Goal: Information Seeking & Learning: Understand process/instructions

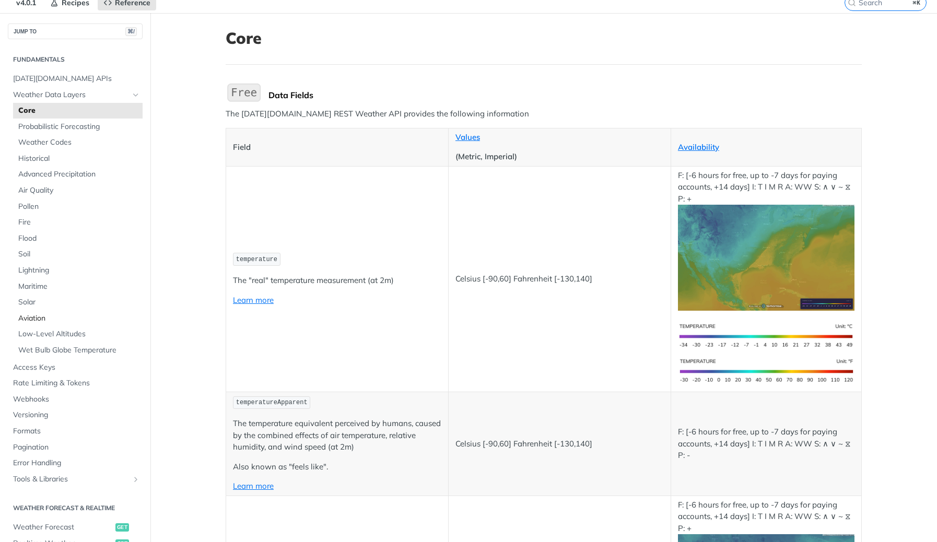
scroll to position [9, 0]
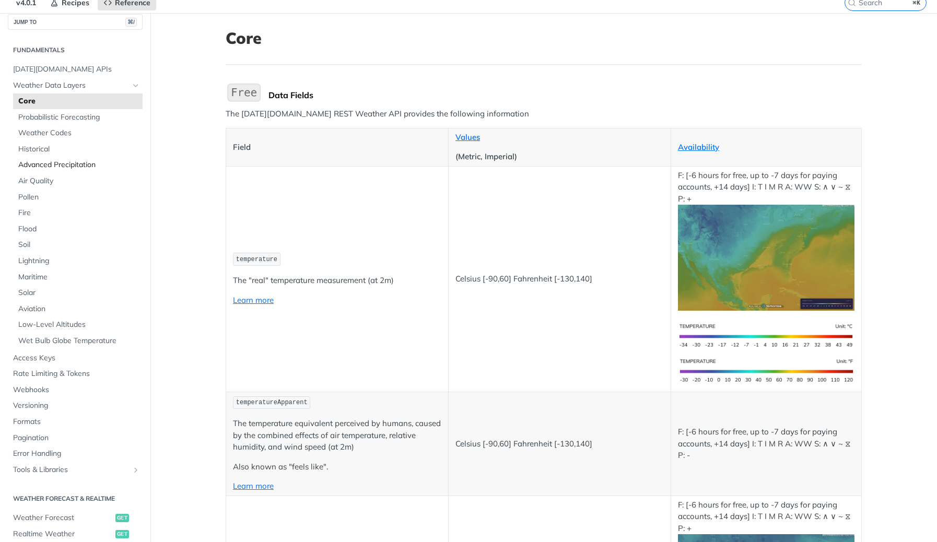
click at [37, 160] on span "Advanced Precipitation" at bounding box center [79, 165] width 122 height 10
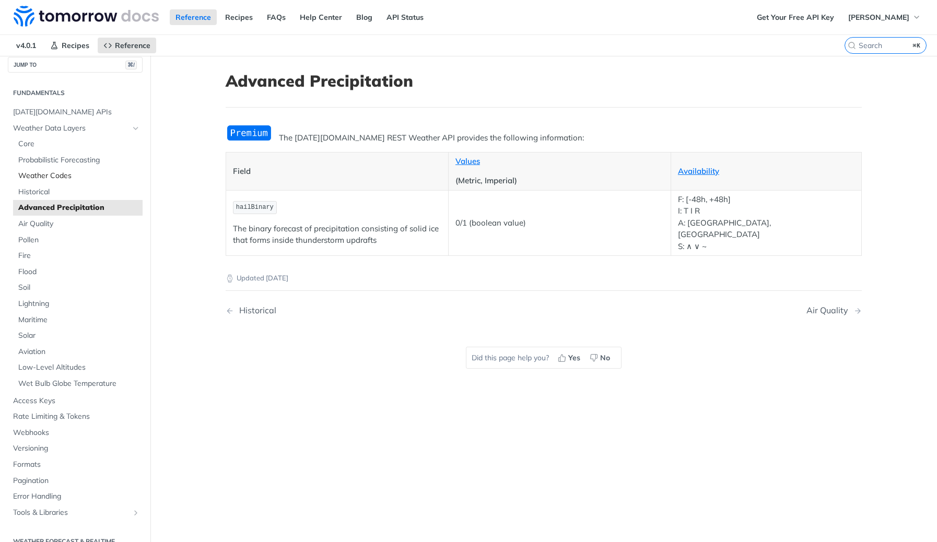
click at [32, 174] on span "Weather Codes" at bounding box center [79, 176] width 122 height 10
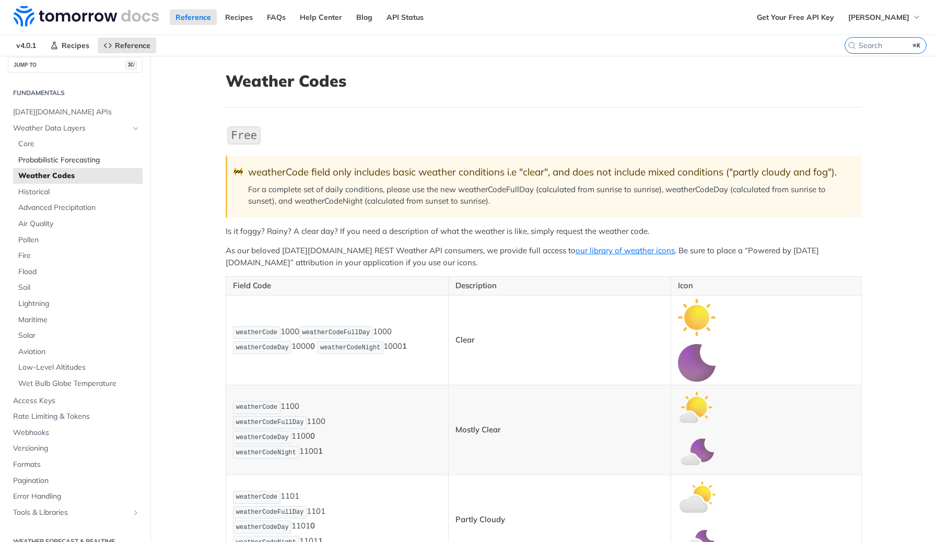
click at [36, 164] on span "Probabilistic Forecasting" at bounding box center [79, 160] width 122 height 10
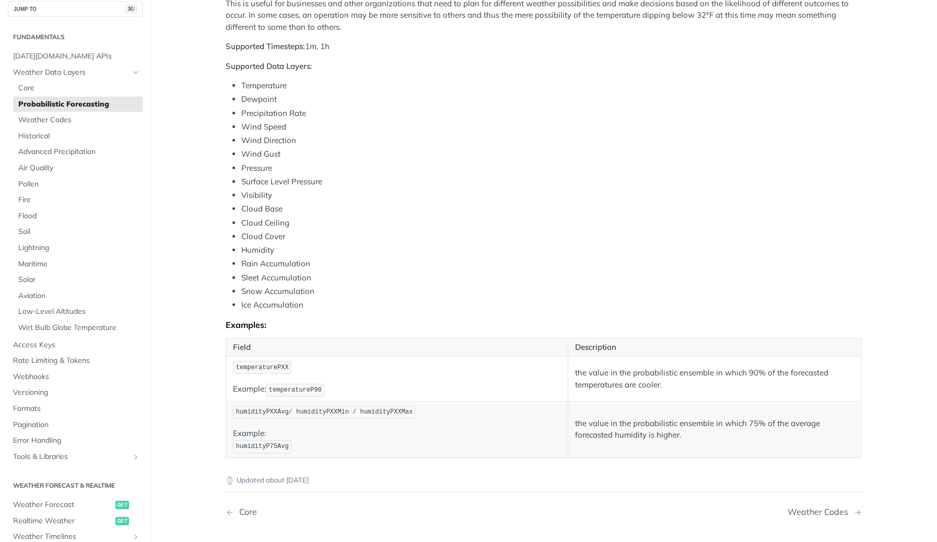
scroll to position [319, 0]
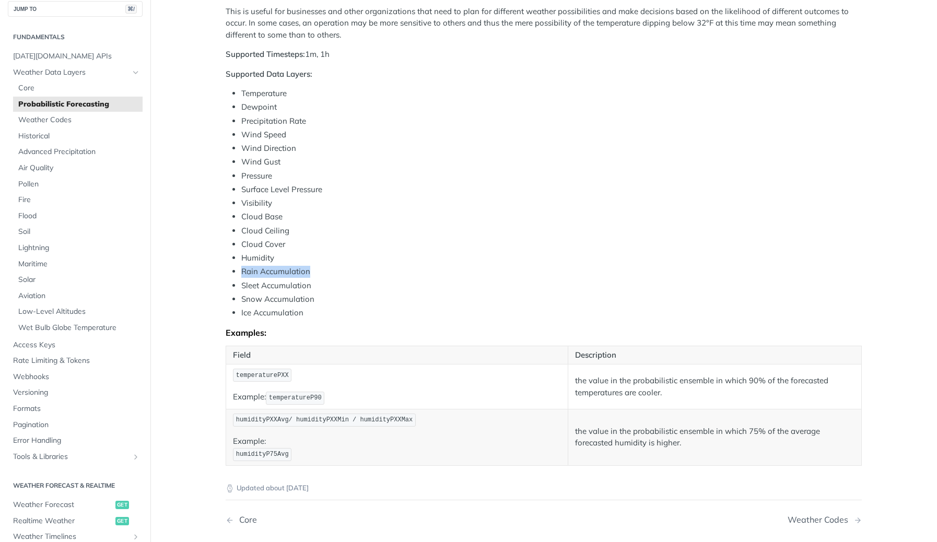
drag, startPoint x: 241, startPoint y: 271, endPoint x: 334, endPoint y: 266, distance: 92.5
click at [334, 266] on li "Rain Accumulation" at bounding box center [551, 272] width 620 height 12
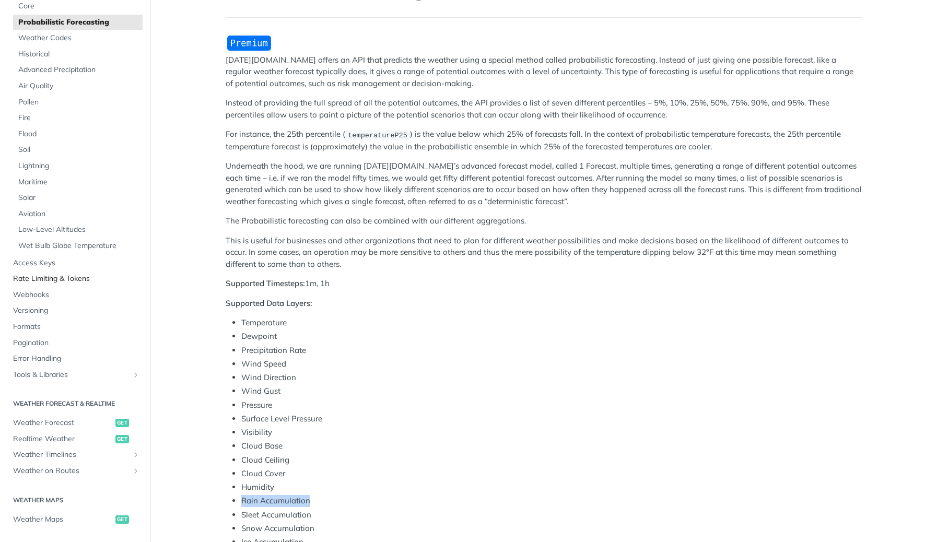
scroll to position [92, 0]
click at [67, 419] on span "Weather Forecast" at bounding box center [63, 422] width 100 height 10
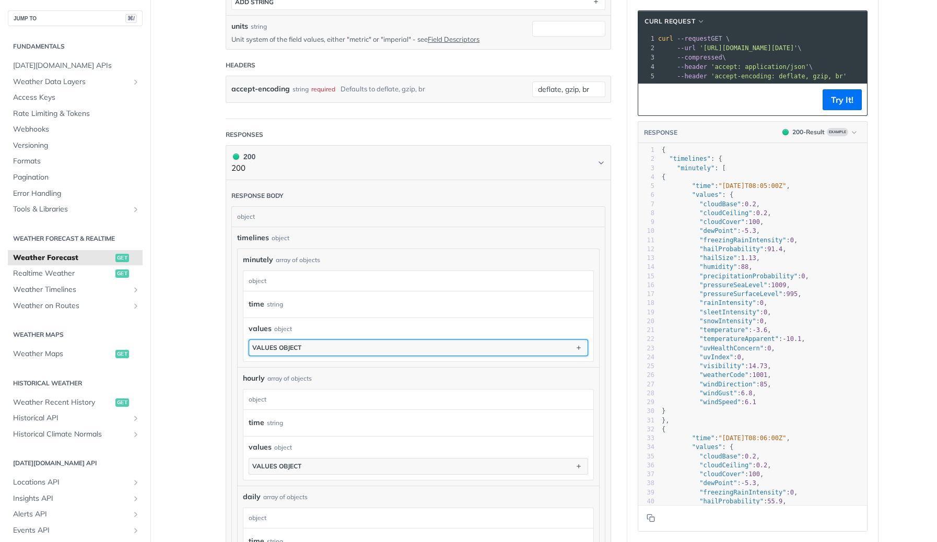
click at [554, 340] on button "values object" at bounding box center [418, 348] width 338 height 16
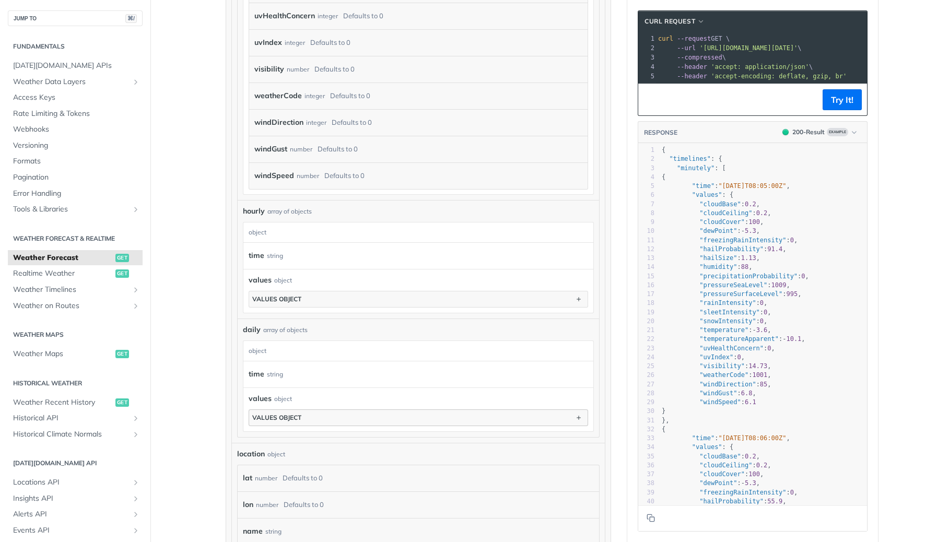
scroll to position [1225, 0]
click at [286, 414] on div "values object" at bounding box center [276, 418] width 49 height 8
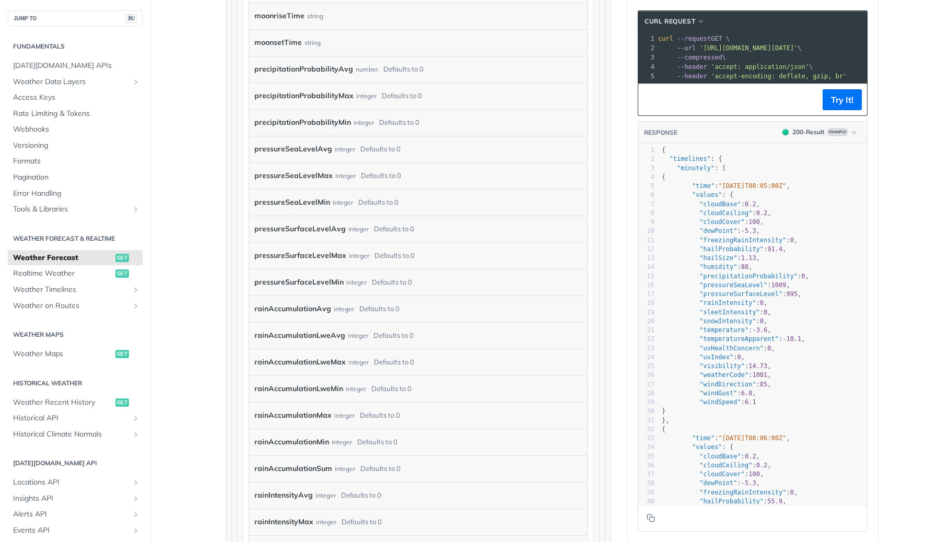
scroll to position [2623, 0]
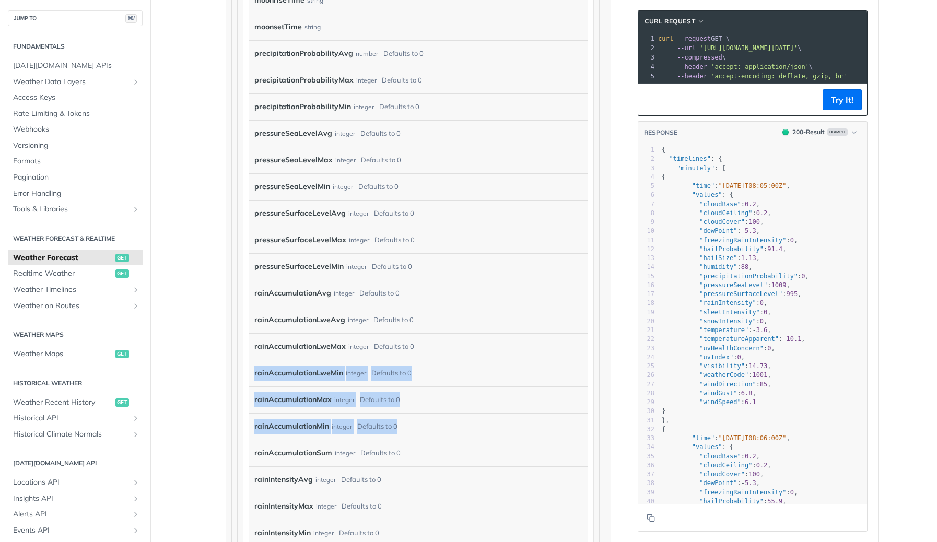
drag, startPoint x: 404, startPoint y: 427, endPoint x: 298, endPoint y: 360, distance: 125.3
click at [298, 360] on div "cloudBaseAvg number Defaults to 0 cloudBaseMax number Defaults to 0 cloudBaseMi…" at bounding box center [418, 466] width 338 height 2875
click at [292, 427] on label "rainAccumulationMin" at bounding box center [291, 426] width 75 height 15
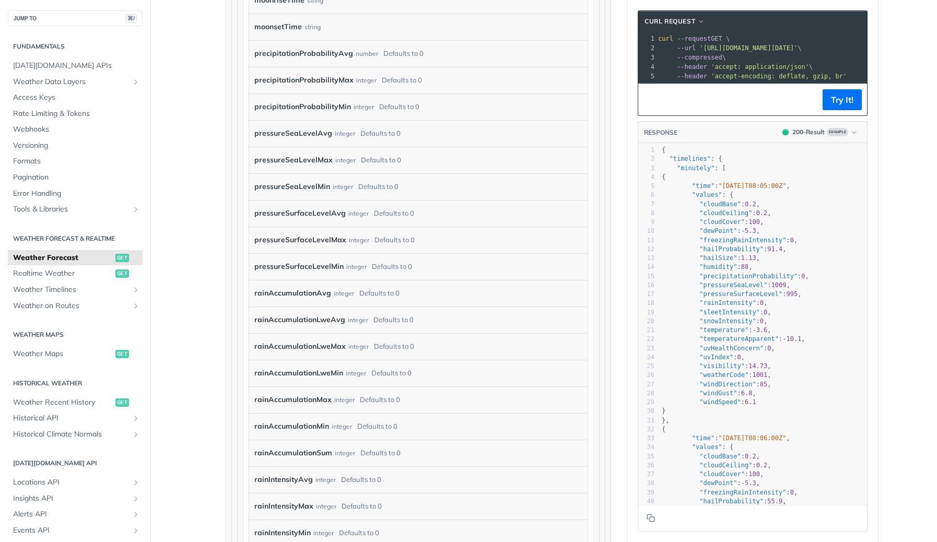
click at [303, 425] on label "rainAccumulationMin" at bounding box center [291, 426] width 75 height 15
click at [308, 396] on label "rainAccumulationMax" at bounding box center [292, 399] width 77 height 15
click at [299, 396] on label "rainAccumulationMax" at bounding box center [292, 399] width 77 height 15
click at [304, 291] on label "rainAccumulationAvg" at bounding box center [292, 293] width 77 height 15
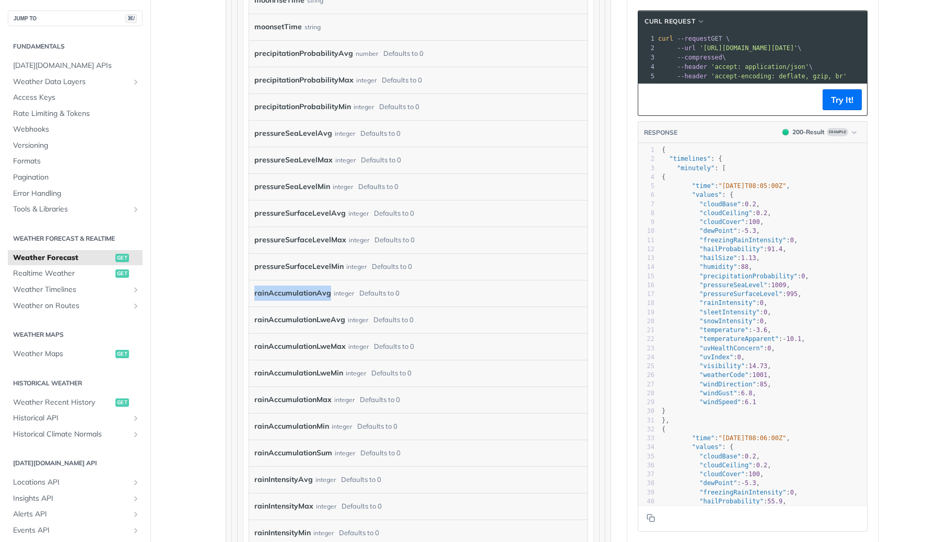
click at [304, 291] on label "rainAccumulationAvg" at bounding box center [292, 293] width 77 height 15
copy label "rainAccumulationAvg"
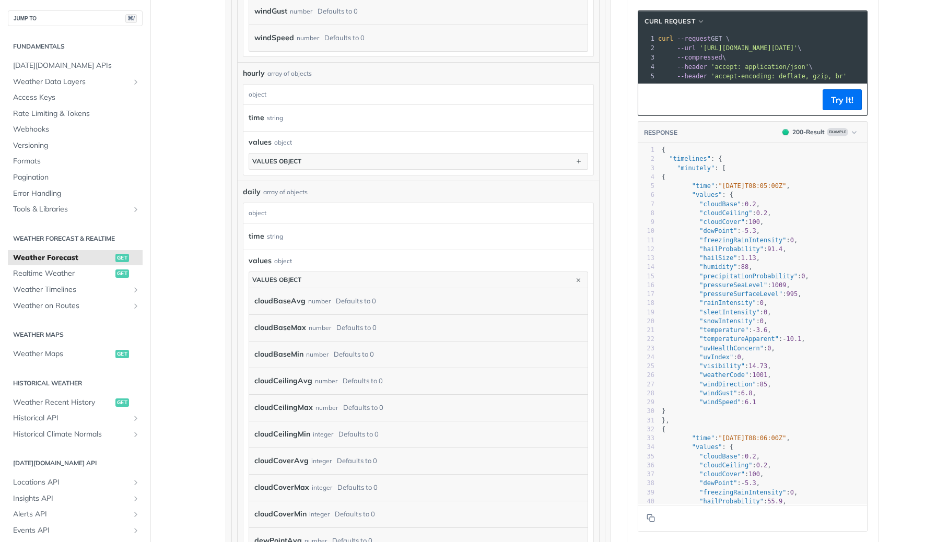
scroll to position [1317, 0]
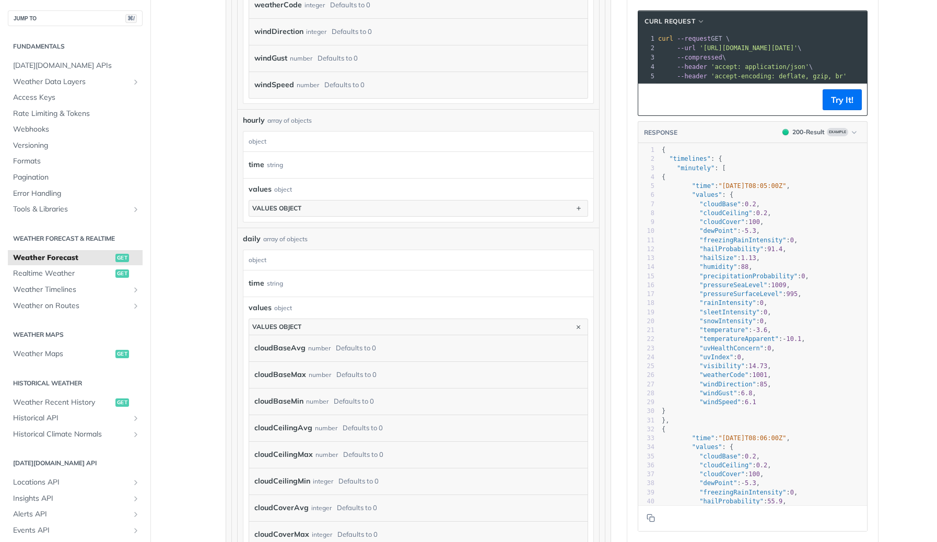
click at [278, 265] on div "object" at bounding box center [416, 260] width 347 height 20
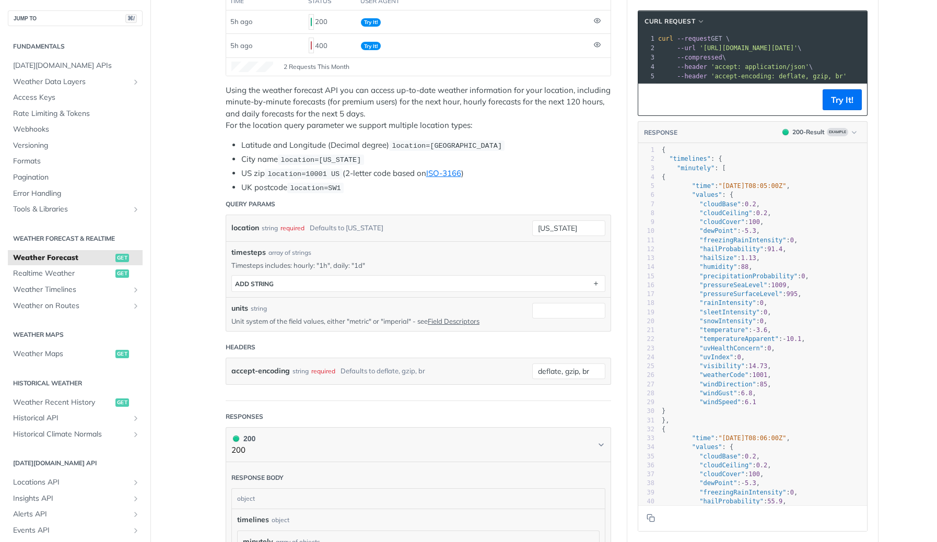
scroll to position [162, 0]
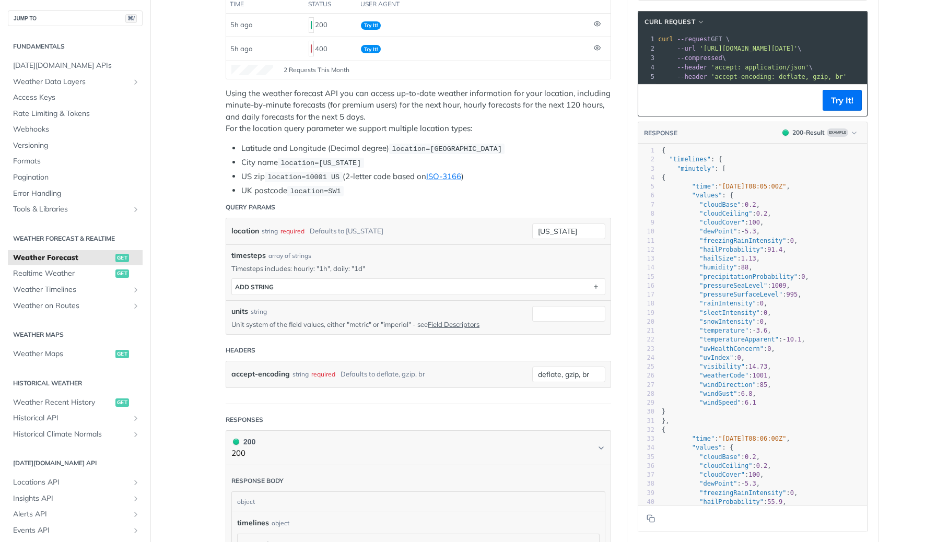
click at [652, 167] on div "3" at bounding box center [646, 168] width 16 height 9
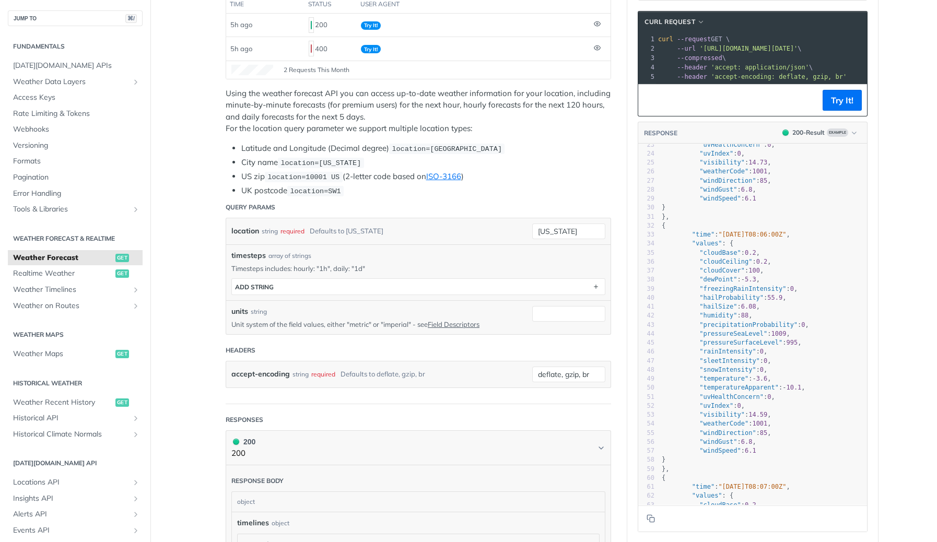
scroll to position [210, 0]
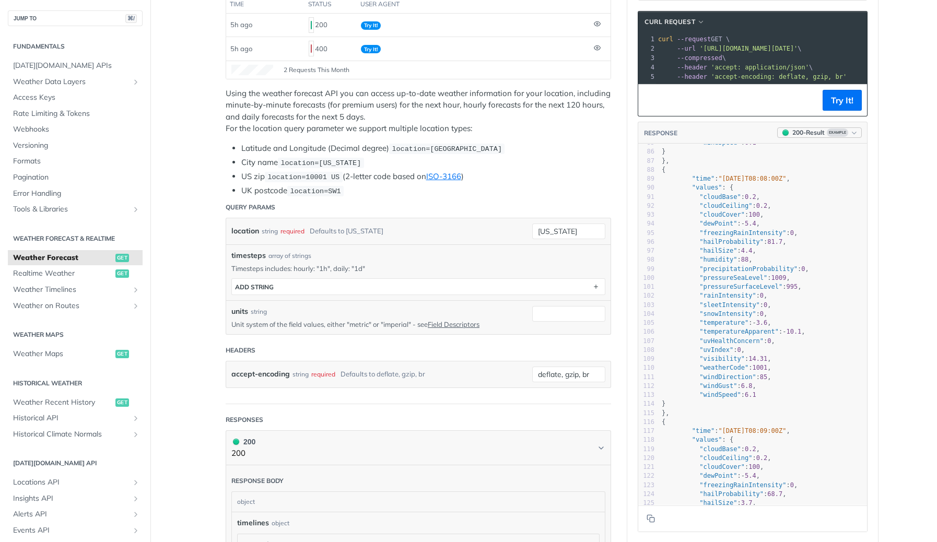
click at [838, 127] on button "200 - Result Example" at bounding box center [819, 132] width 85 height 10
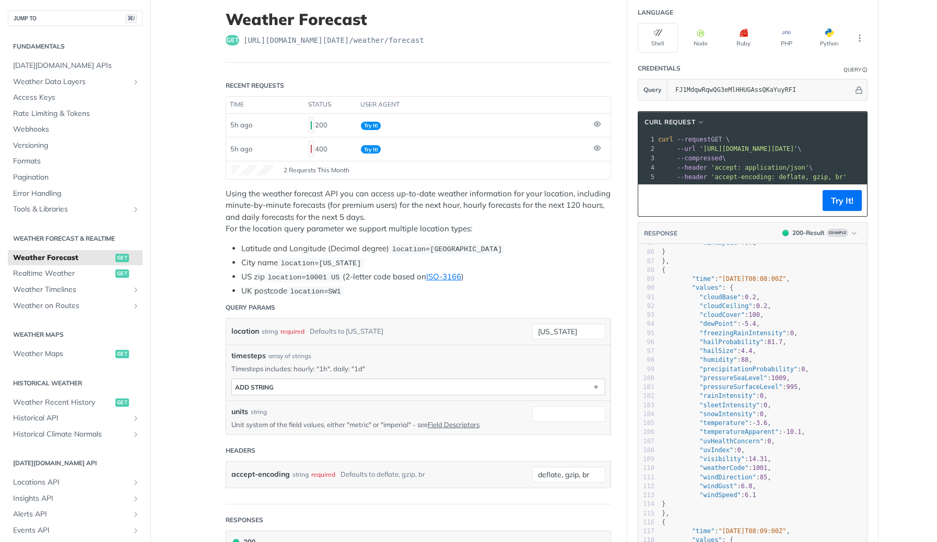
click at [362, 389] on button "ADD string" at bounding box center [418, 387] width 373 height 16
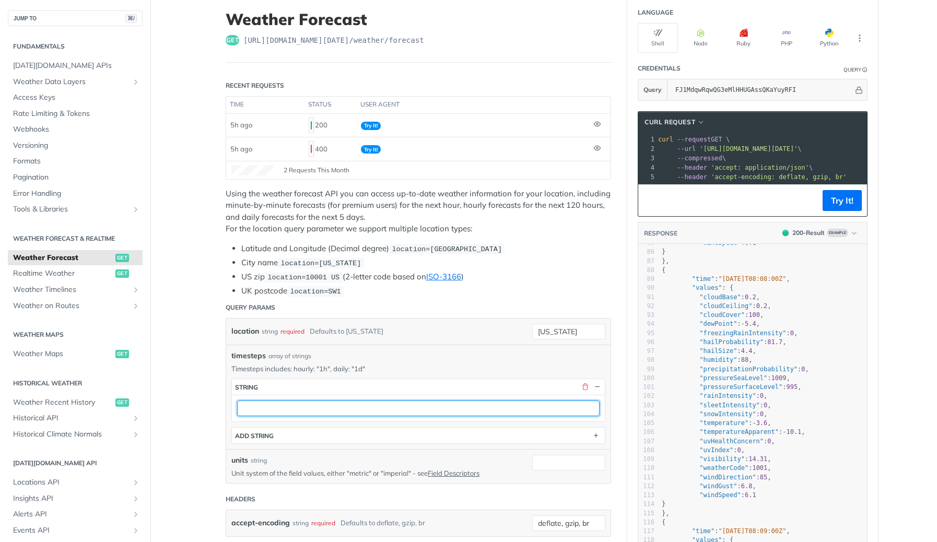
click at [321, 412] on input "text" at bounding box center [418, 408] width 362 height 16
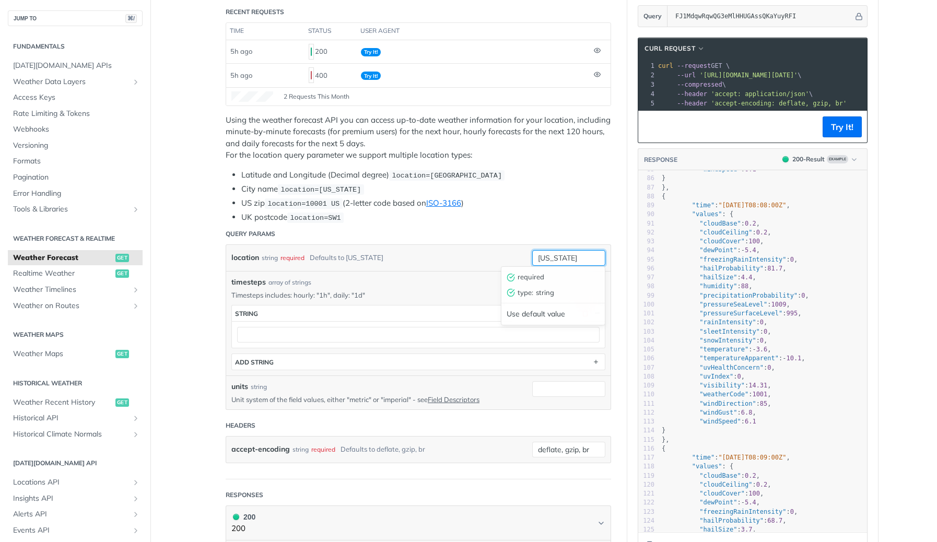
click at [568, 254] on input "new york" at bounding box center [568, 258] width 73 height 16
drag, startPoint x: 569, startPoint y: 254, endPoint x: 529, endPoint y: 252, distance: 39.2
click at [529, 252] on div "location string required Defaults to new york new york required type : string U…" at bounding box center [418, 258] width 374 height 16
type input "glasgow"
click at [473, 285] on div "timesteps array of strings" at bounding box center [418, 282] width 374 height 11
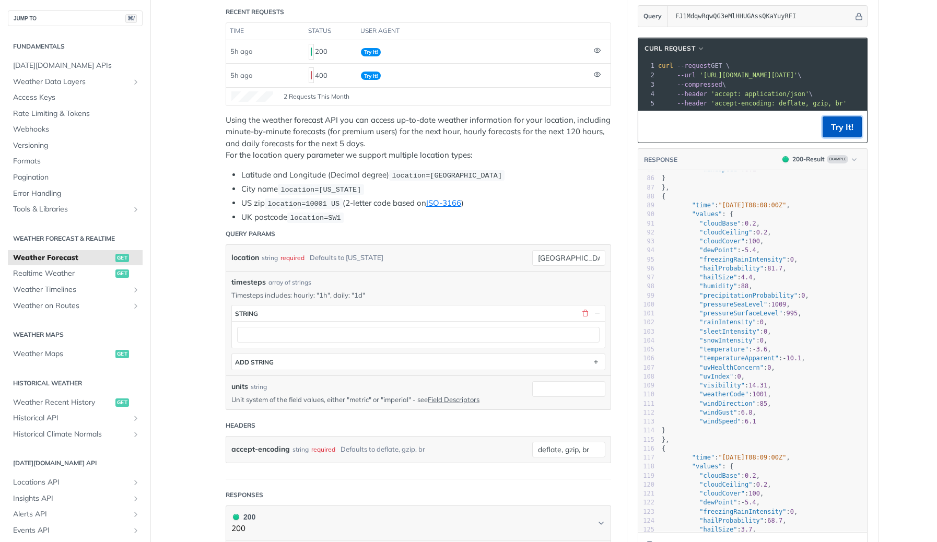
click at [839, 123] on button "Try It!" at bounding box center [841, 126] width 39 height 21
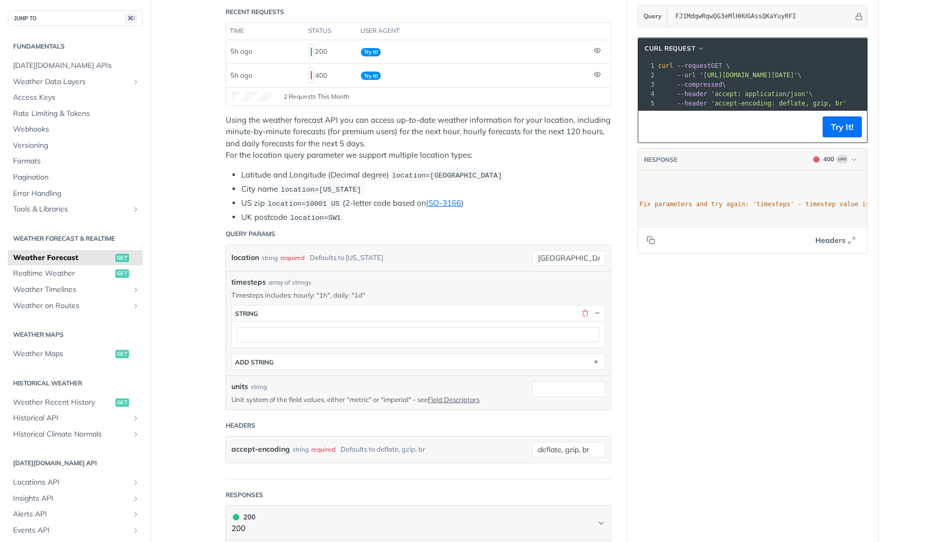
scroll to position [0, 404]
drag, startPoint x: 571, startPoint y: 263, endPoint x: 580, endPoint y: 261, distance: 8.6
click at [580, 261] on input "glasgow" at bounding box center [568, 258] width 73 height 16
click at [568, 257] on input "glasgow" at bounding box center [568, 258] width 73 height 16
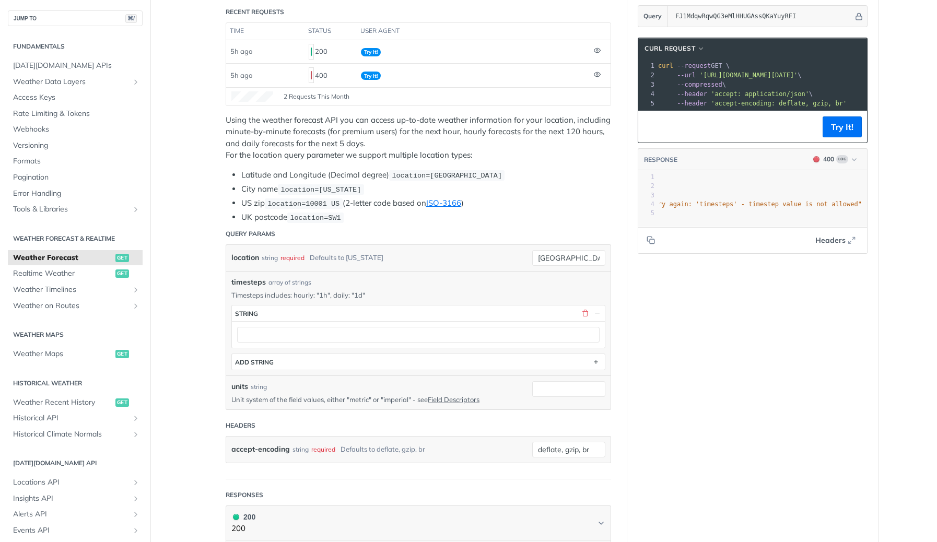
click at [377, 290] on p "Timesteps includes: hourly: "1h", daily: "1d"" at bounding box center [418, 294] width 374 height 9
click at [582, 311] on button "button" at bounding box center [584, 313] width 9 height 9
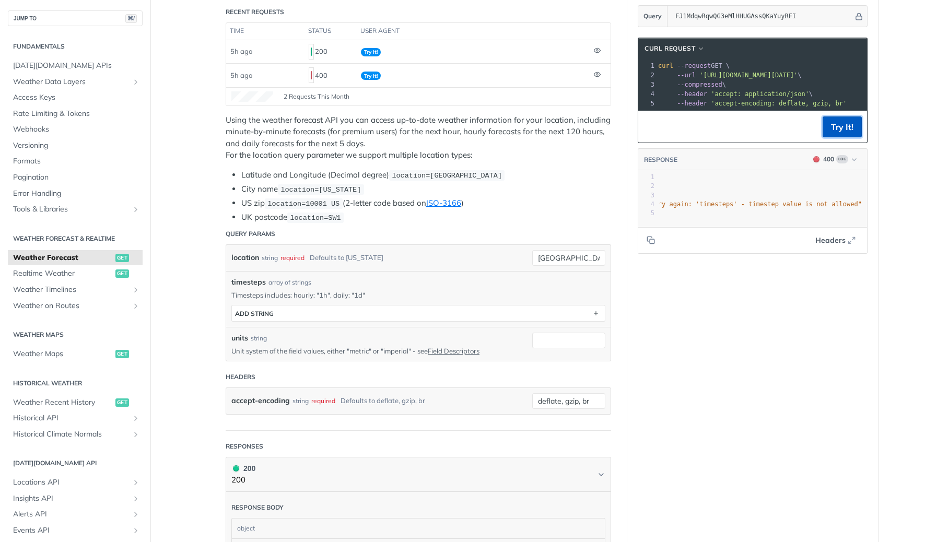
click at [856, 131] on button "Try It!" at bounding box center [841, 126] width 39 height 21
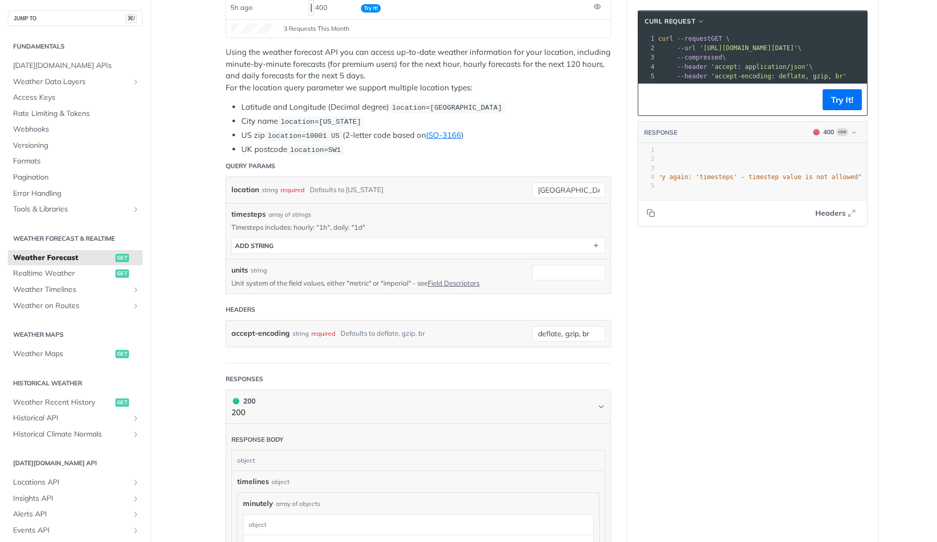
scroll to position [0, 0]
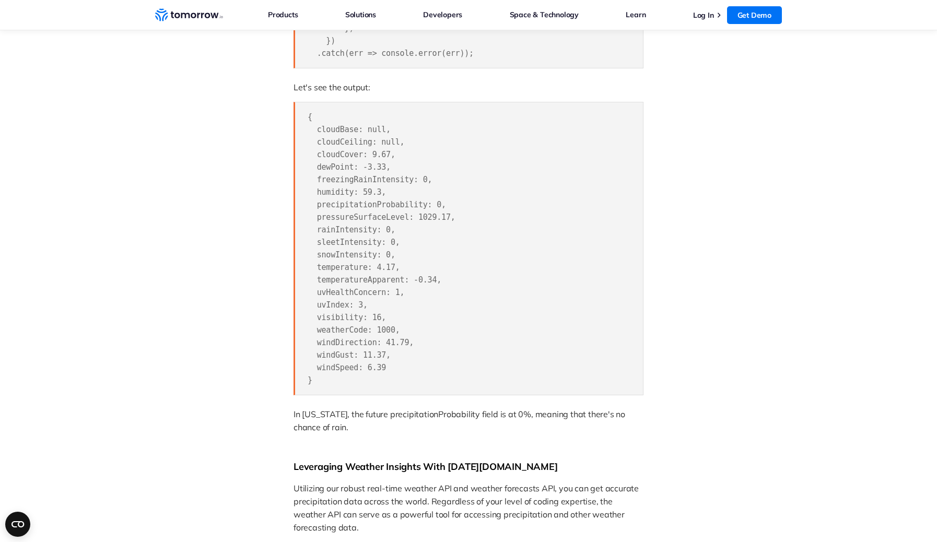
scroll to position [1800, 0]
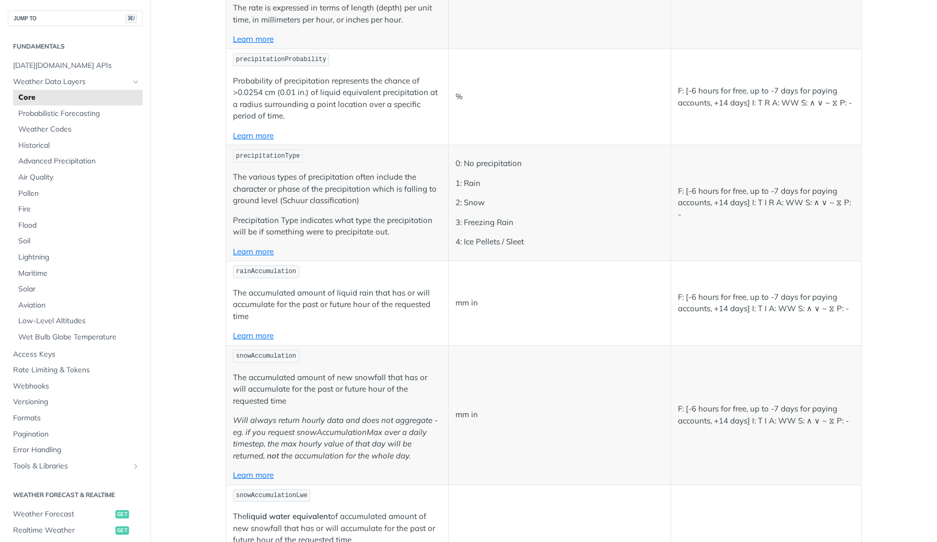
scroll to position [2625, 0]
click at [256, 336] on link "Learn more" at bounding box center [253, 334] width 41 height 10
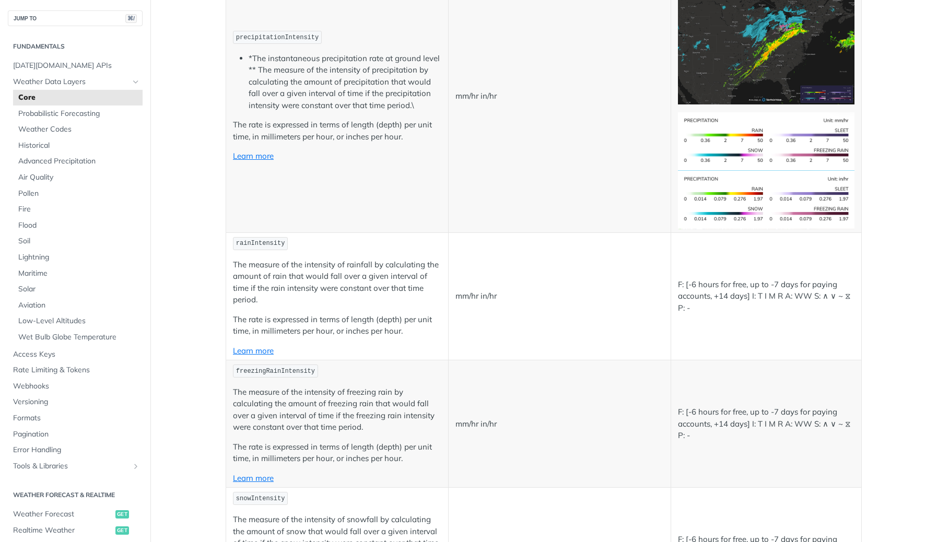
scroll to position [1914, 0]
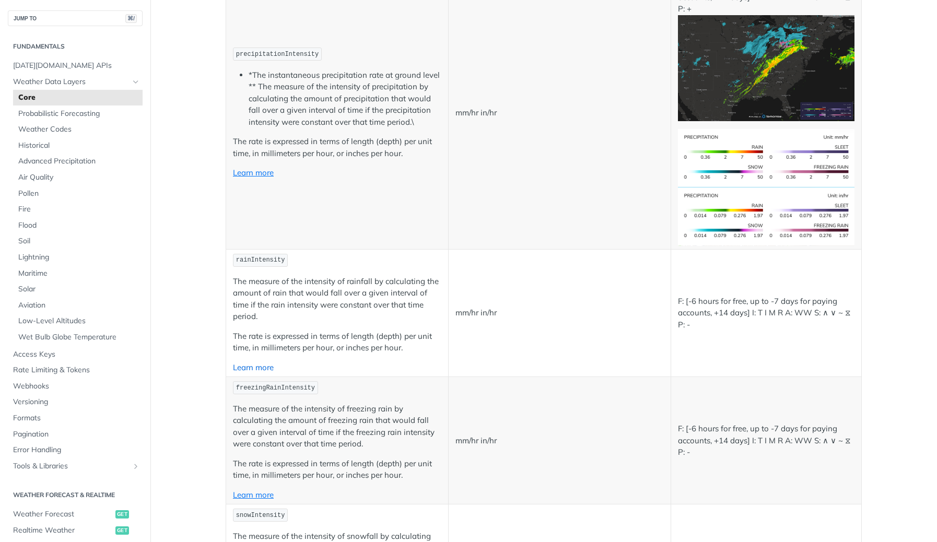
click at [251, 369] on link "Learn more" at bounding box center [253, 367] width 41 height 10
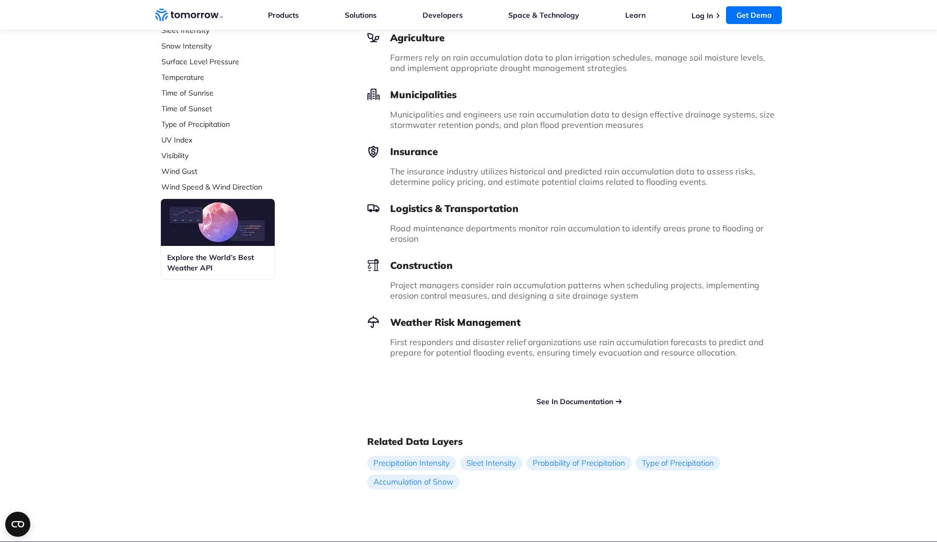
scroll to position [433, 0]
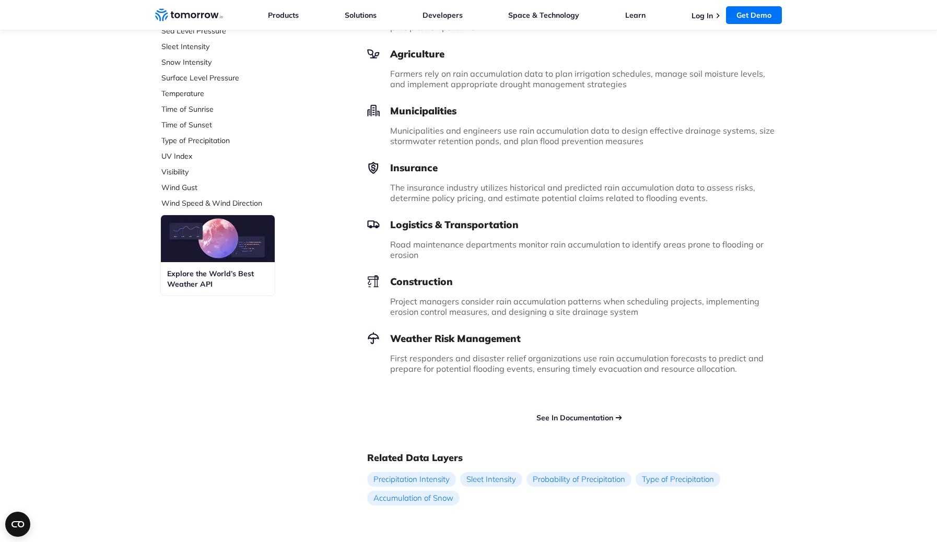
click at [569, 415] on link "See In Documentation" at bounding box center [574, 417] width 77 height 9
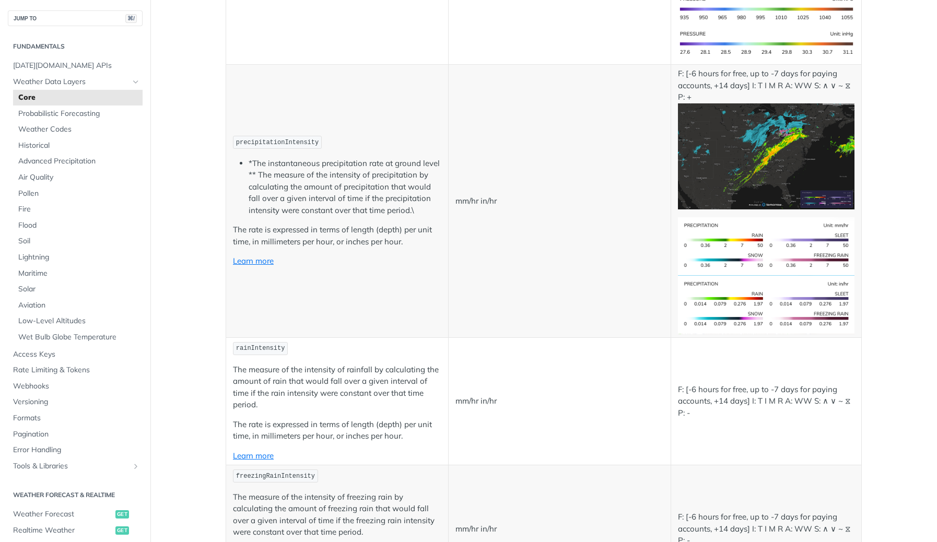
scroll to position [1824, 0]
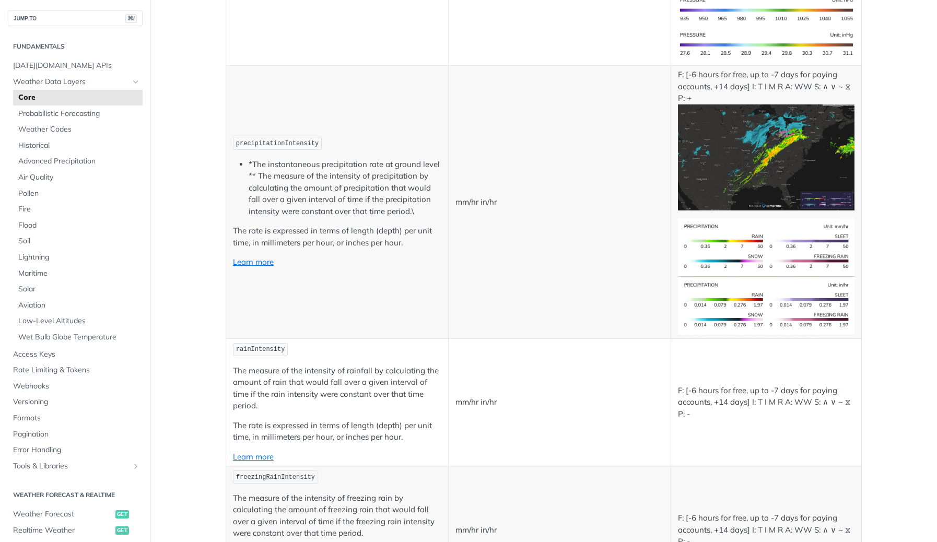
click at [253, 143] on span "precipitationIntensity" at bounding box center [277, 143] width 82 height 7
copy span "precipitationIntensity"
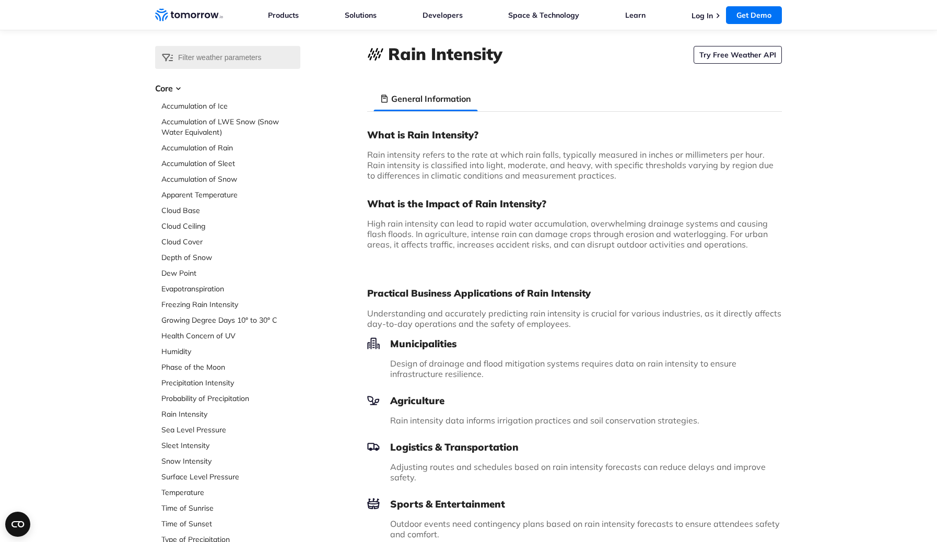
scroll to position [29, 0]
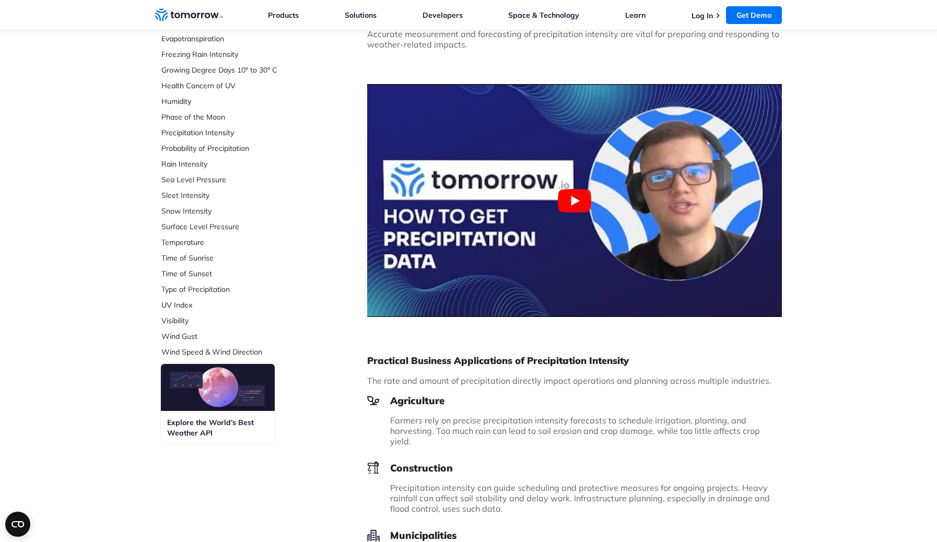
scroll to position [285, 0]
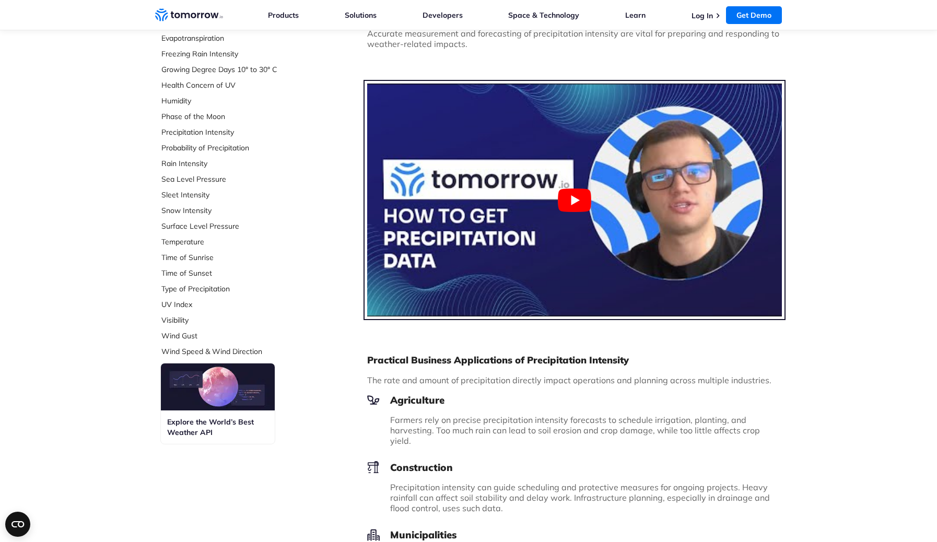
click at [557, 204] on button "Play Youtube video" at bounding box center [574, 200] width 415 height 233
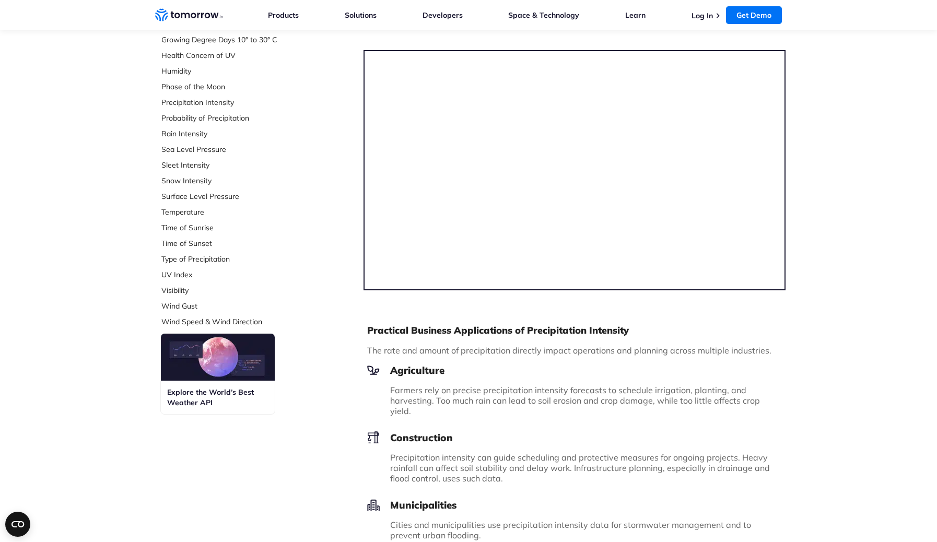
scroll to position [311, 0]
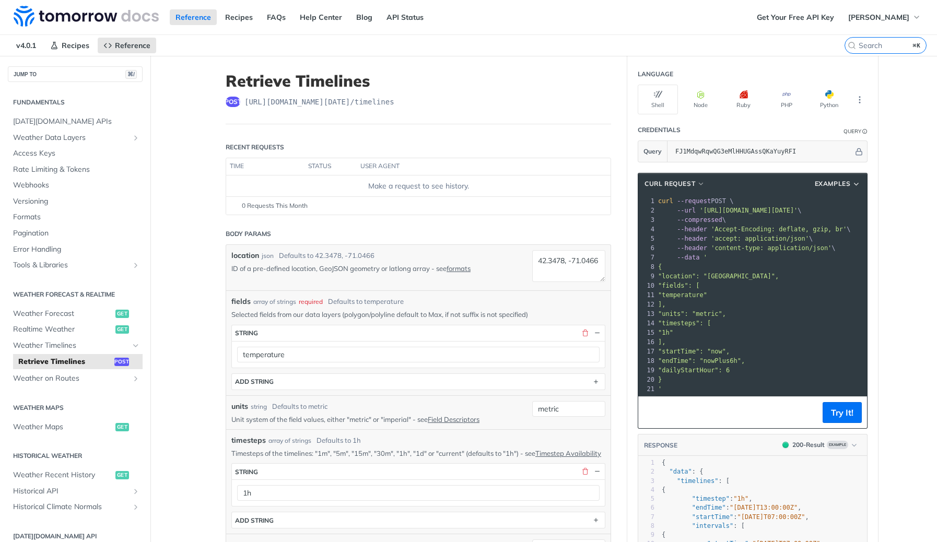
scroll to position [180, 0]
